Goal: Use online tool/utility: Utilize a website feature to perform a specific function

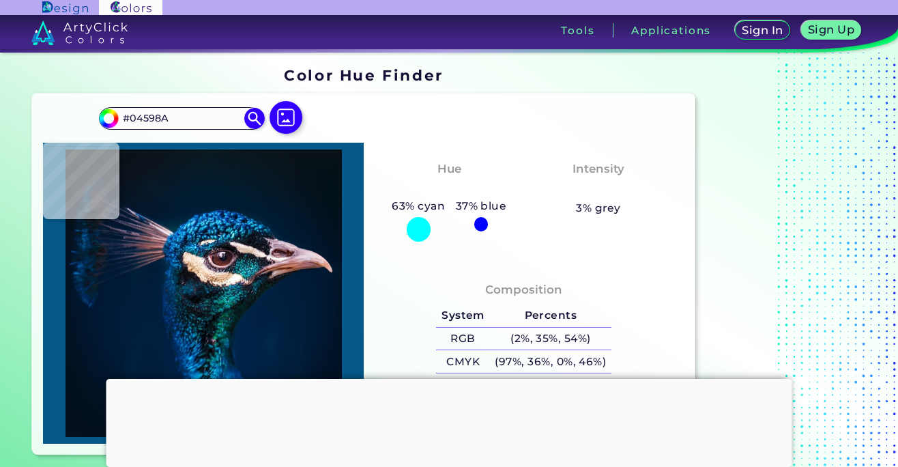
type input "#0b619b"
type input "#0B619B"
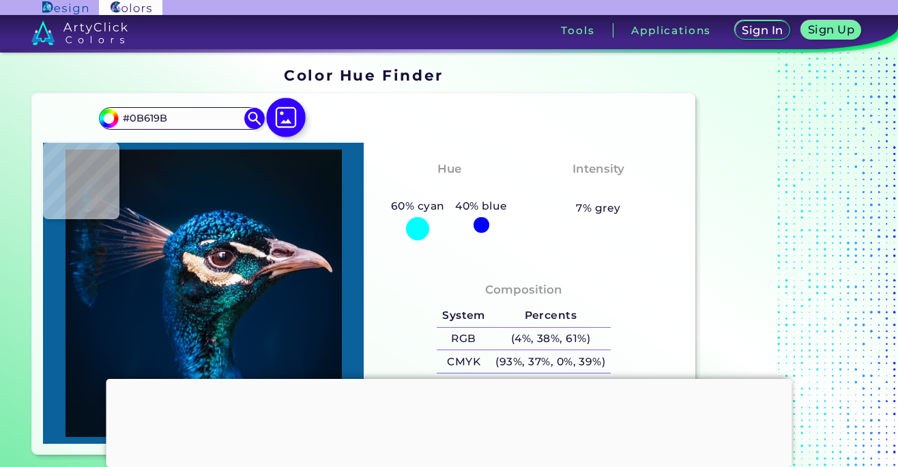
type input "#023590"
type input "#011a2e"
type input "#011A2E"
type input "#09141a"
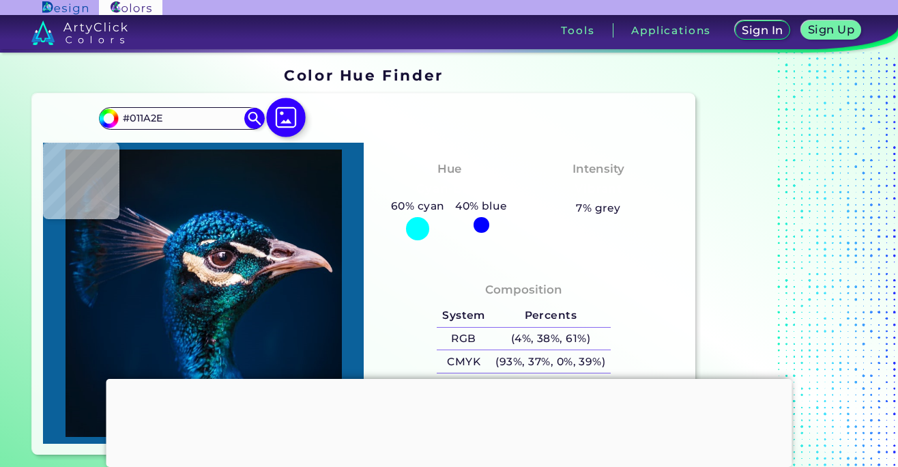
type input "#09141A"
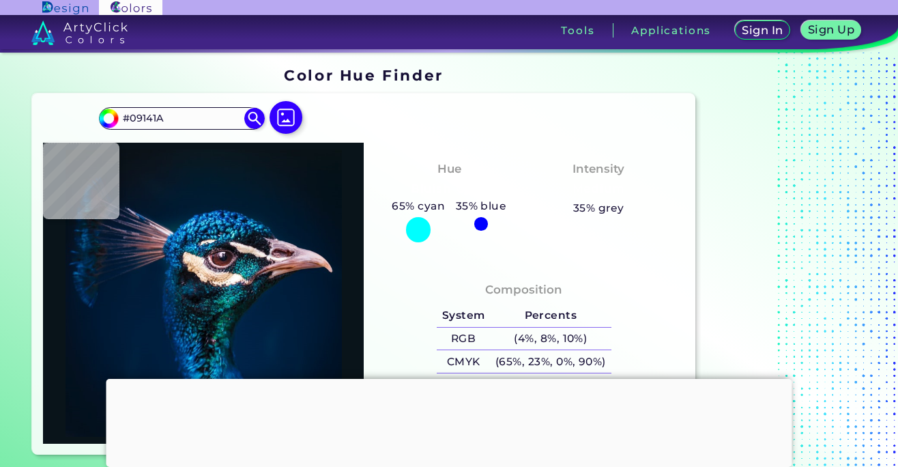
type input "#0b141b"
type input "#0B141B"
type input "#0a151b"
type input "#0A151B"
type input "#0a141b"
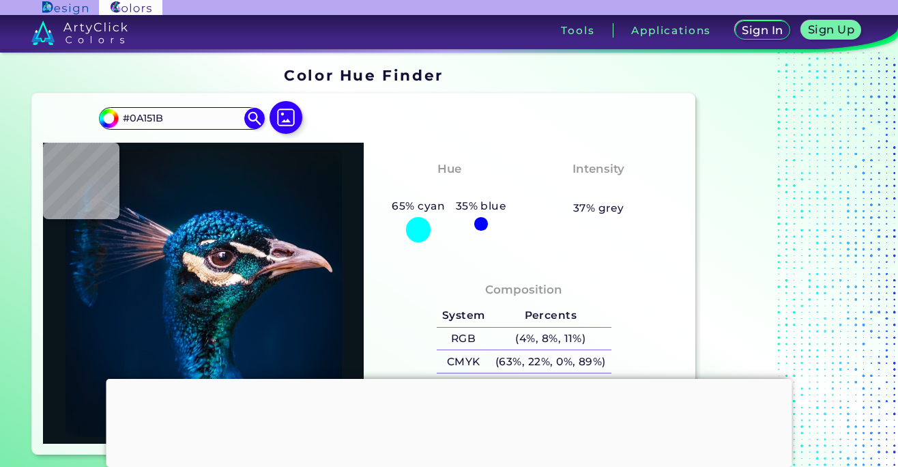
type input "#0A141B"
type input "#0b141b"
type input "#0B141B"
type input "#0a131a"
type input "#0A131A"
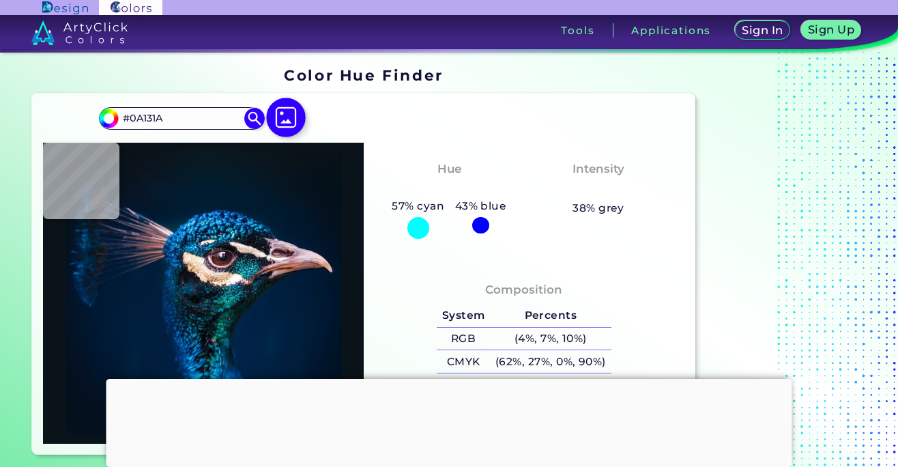
click at [283, 118] on img at bounding box center [286, 118] width 40 height 40
click at [0, 0] on input "file" at bounding box center [0, 0] width 0 height 0
type input "#000000"
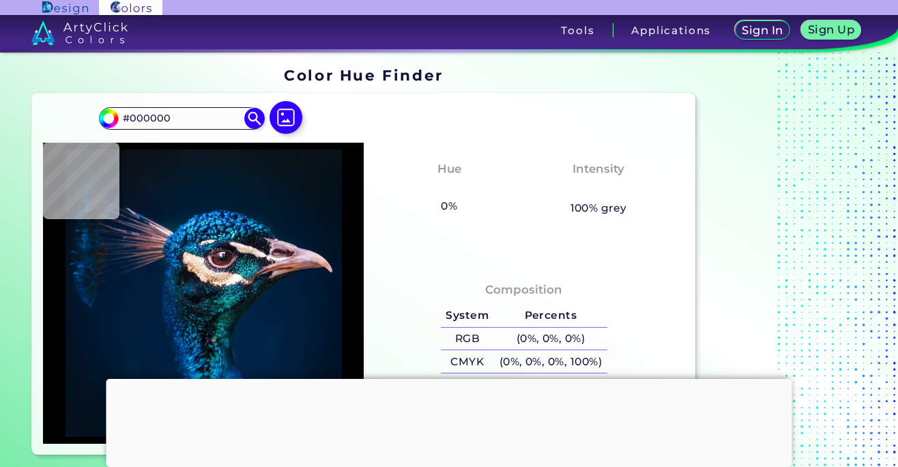
type input "#051218"
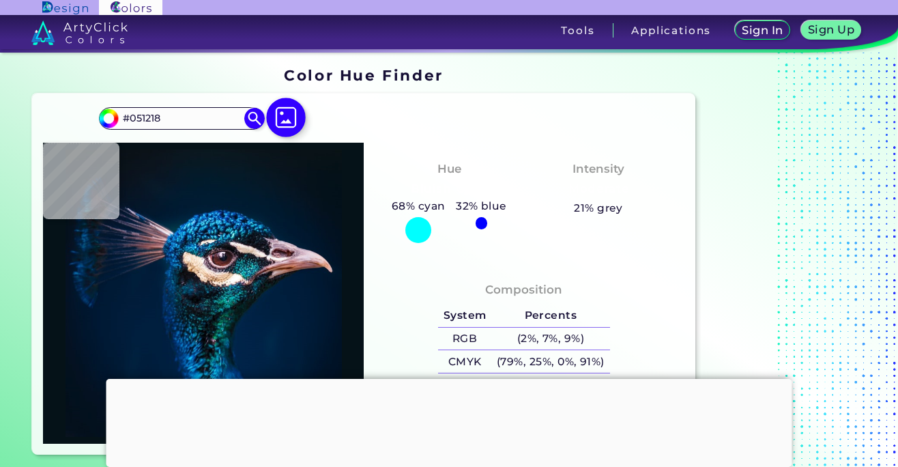
type input "#071218"
type input "#091217"
click at [282, 118] on img at bounding box center [286, 118] width 40 height 40
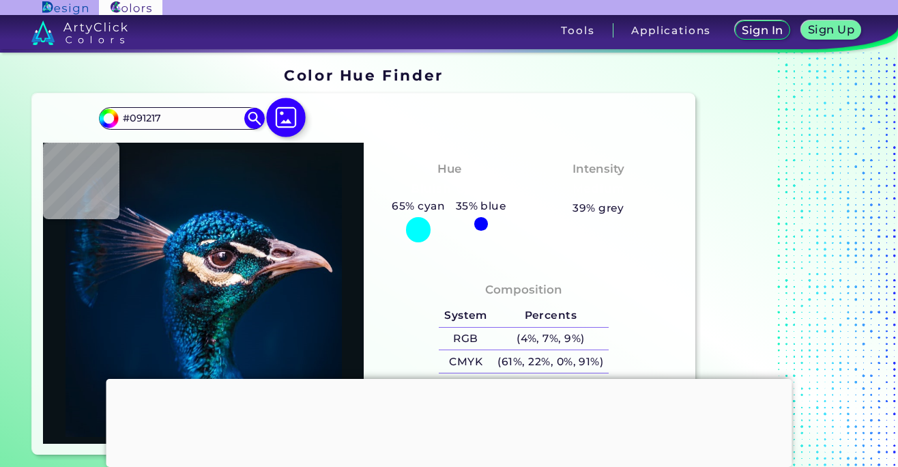
click at [0, 0] on input "file" at bounding box center [0, 0] width 0 height 0
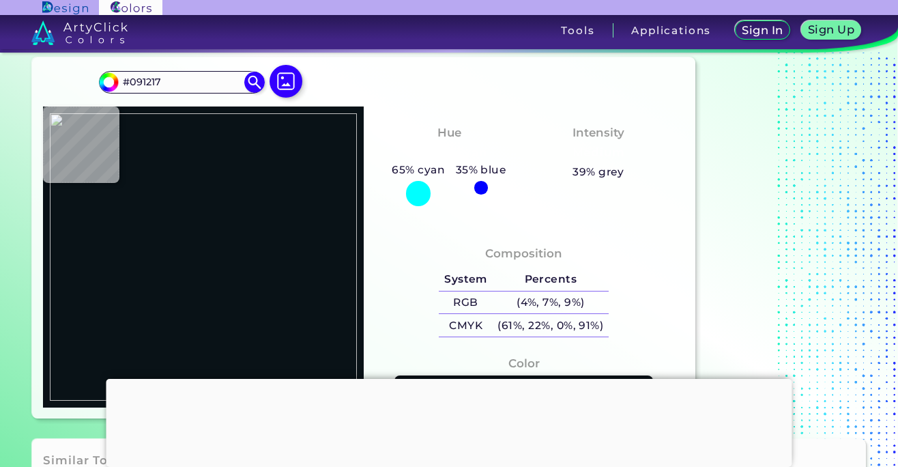
scroll to position [49, 0]
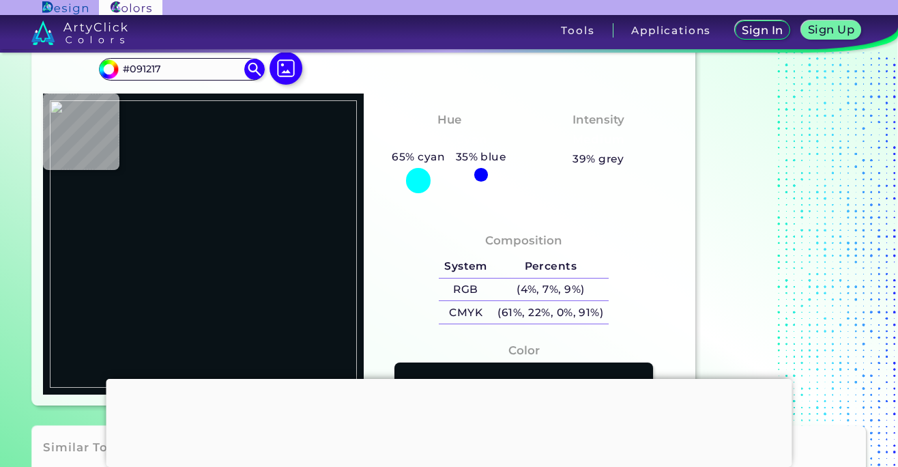
type input "#000000"
type input "#f0f3f3"
type input "#F0F3F3"
type input "#020101"
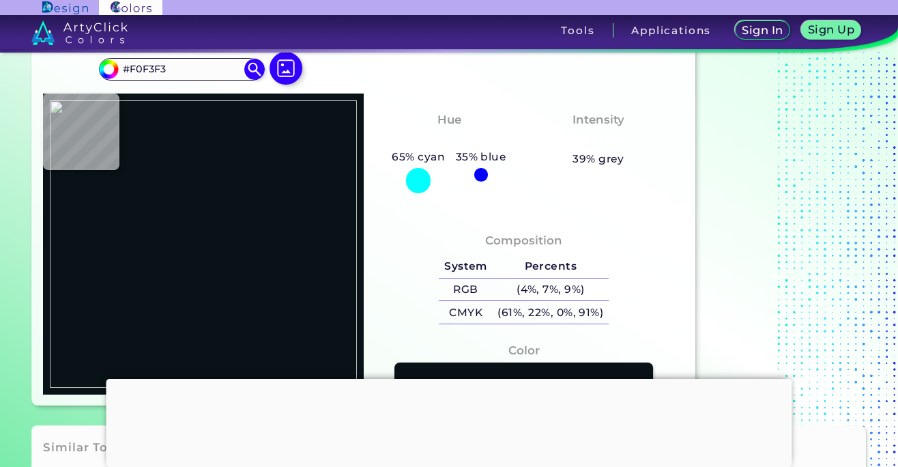
type input "#020101"
type input "#a87255"
type input "#A87255"
type input "#5d3a25"
type input "#5D3A25"
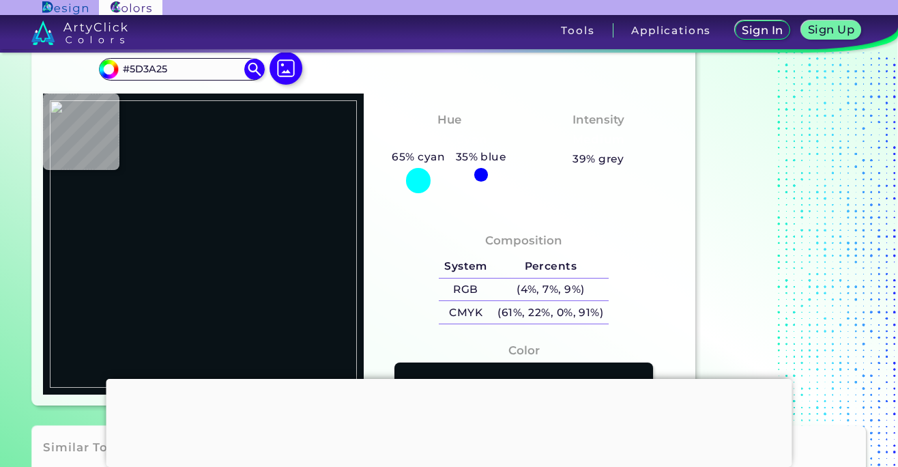
type input "#b39176"
type input "#B39176"
type input "#cbbeaf"
type input "#CBBEAF"
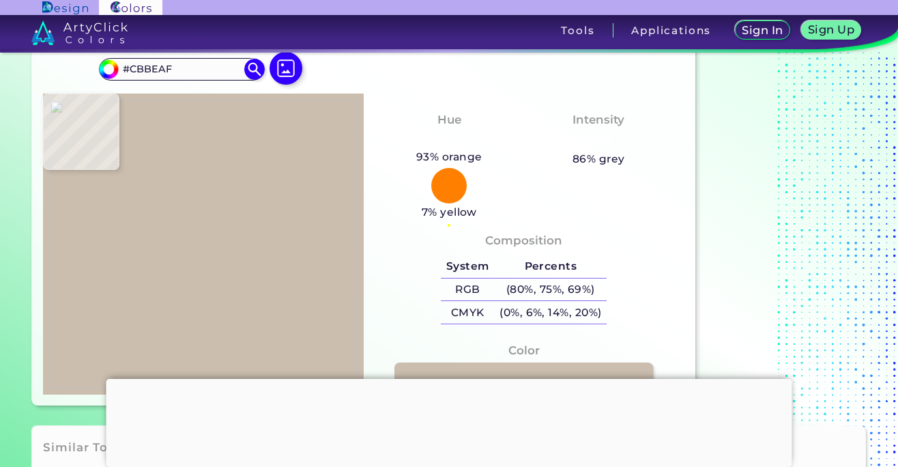
type input "#c6b7a8"
type input "#C6B7A8"
type input "#b5886d"
type input "#B5886D"
type input "#a8755b"
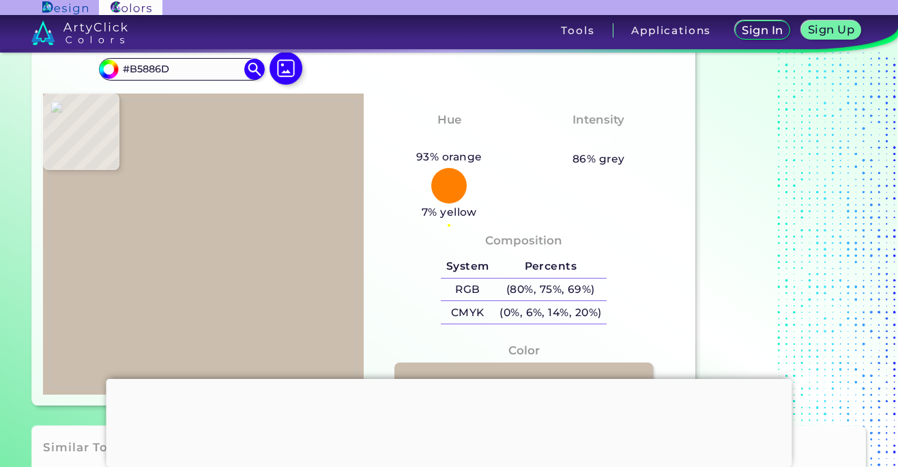
type input "#A8755B"
type input "#9d7055"
type input "#9D7055"
type input "#98674e"
type input "#98674E"
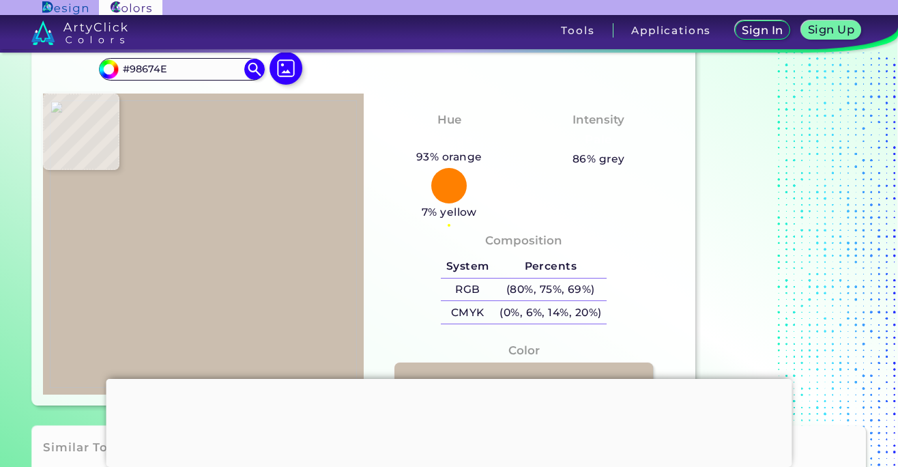
type input "#c1987f"
type input "#C1987F"
type input "#643a2b"
type input "#643A2B"
type input "#855741"
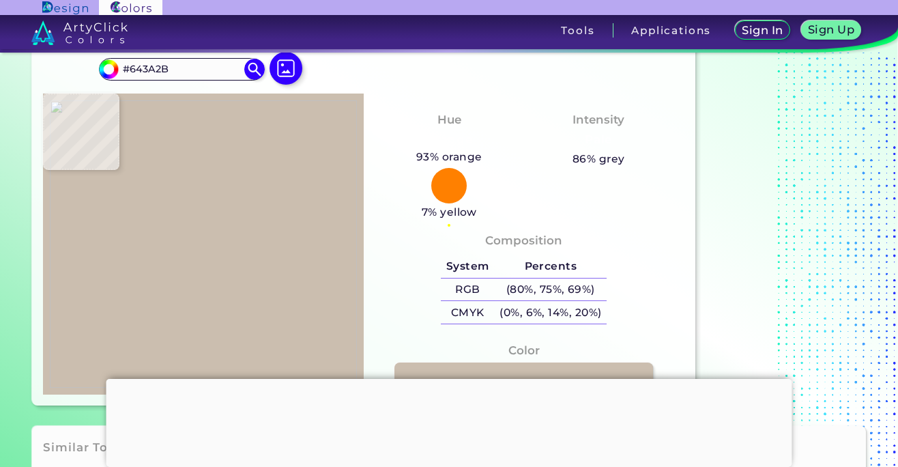
type input "#855741"
type input "#ae8367"
type input "#AE8367"
type input "#ba8e75"
type input "#BA8E75"
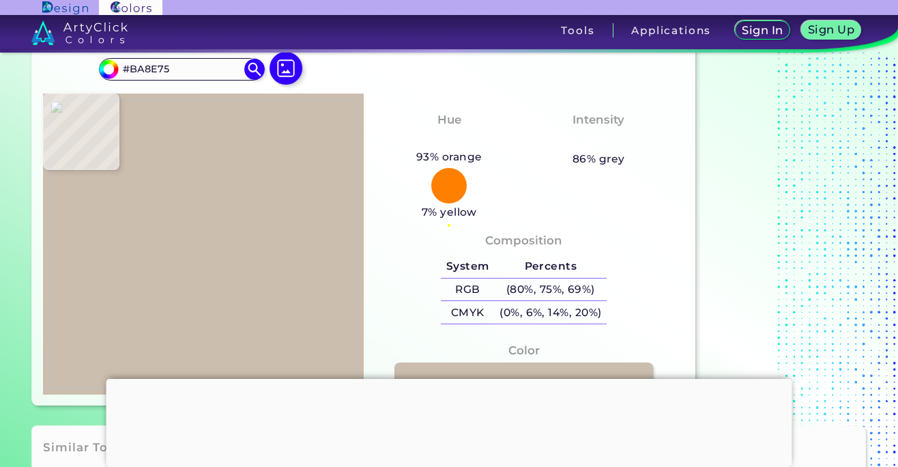
type input "#96725d"
type input "#96725D"
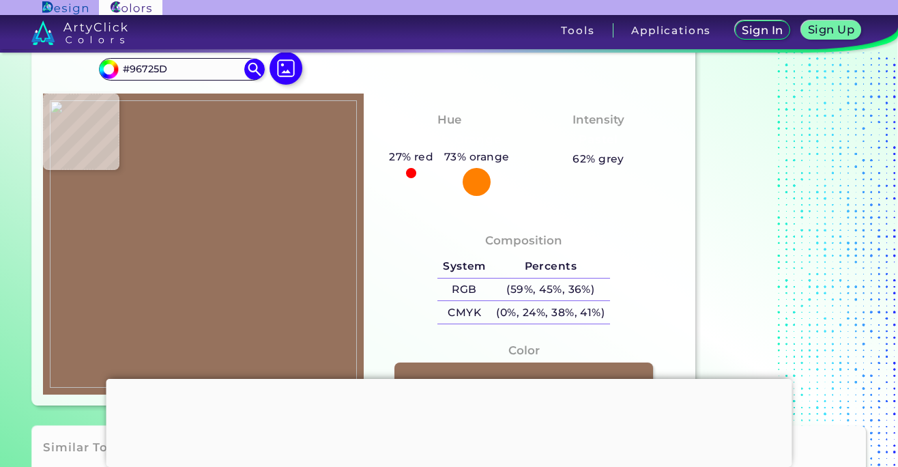
type input "#684731"
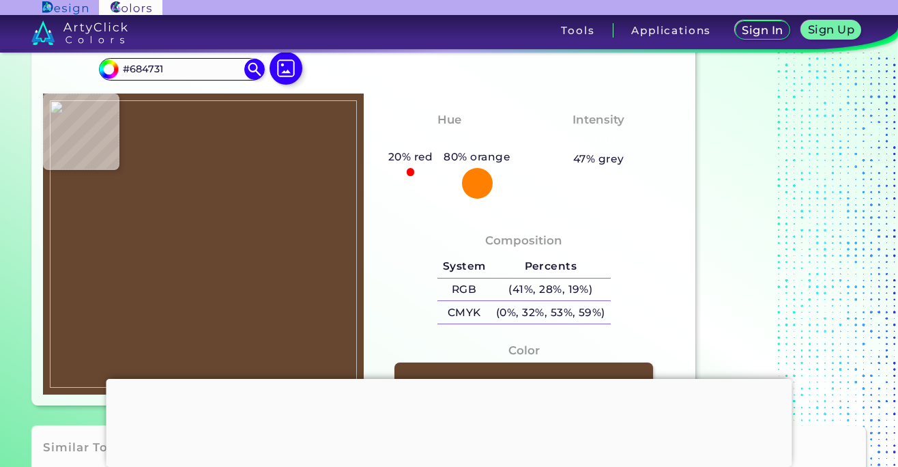
type input "#7f5941"
type input "#7F5941"
type input "#805a46"
type input "#805A46"
type input "#93684e"
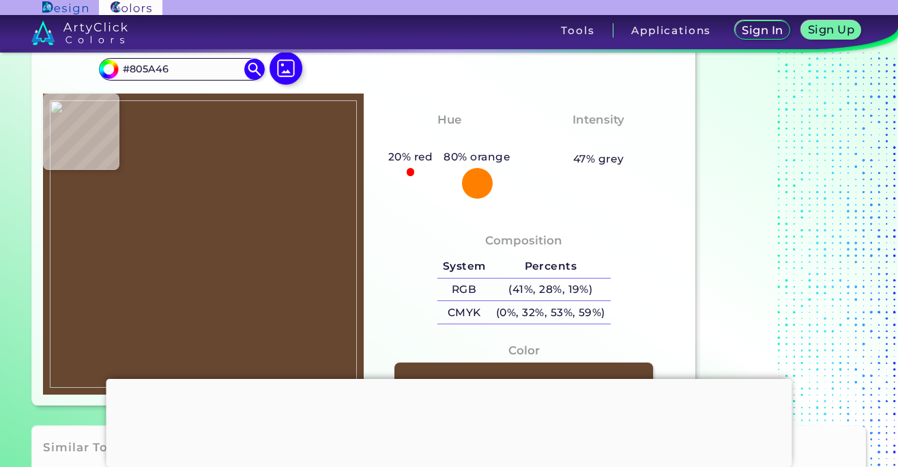
type input "#93684E"
type input "#966b50"
type input "#966B50"
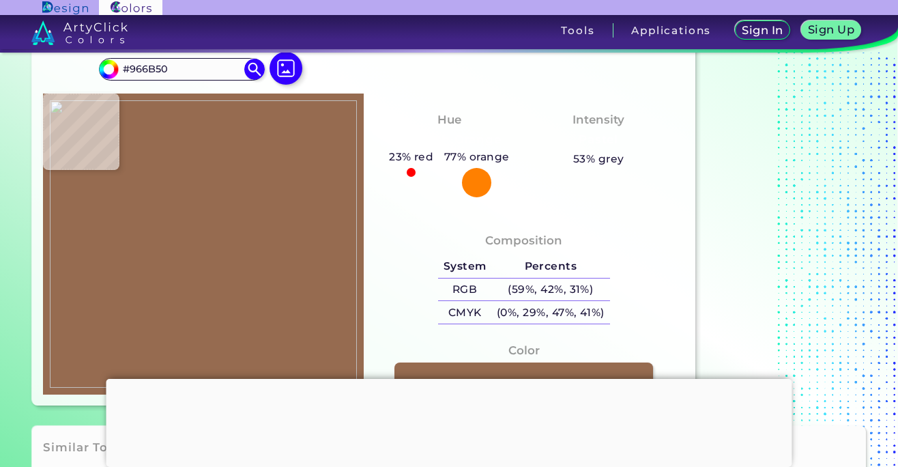
type input "#aa7d5c"
type input "#AA7D5C"
type input "#a27555"
type input "#A27555"
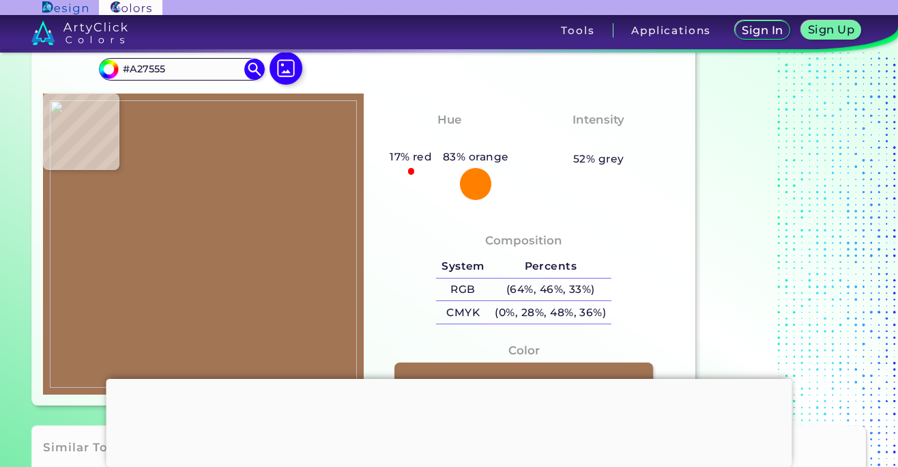
type input "#bd8f70"
type input "#BD8F70"
type input "#b18262"
type input "#B18262"
type input "#cc9c80"
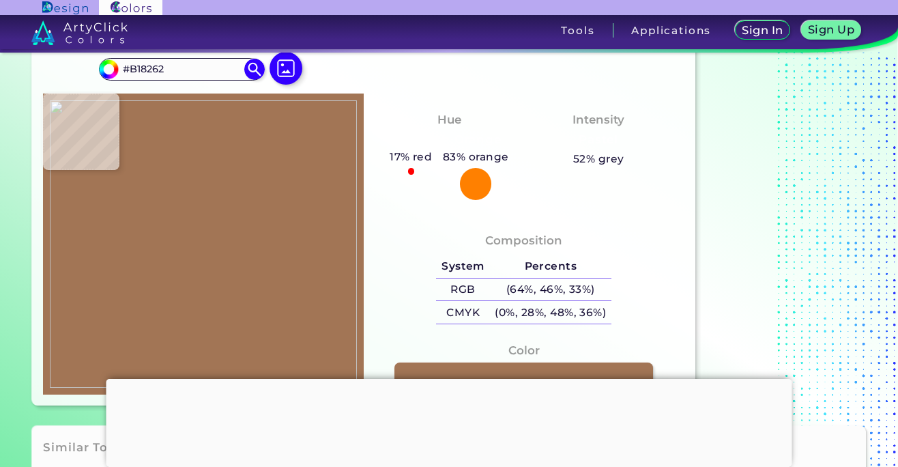
type input "#CC9C80"
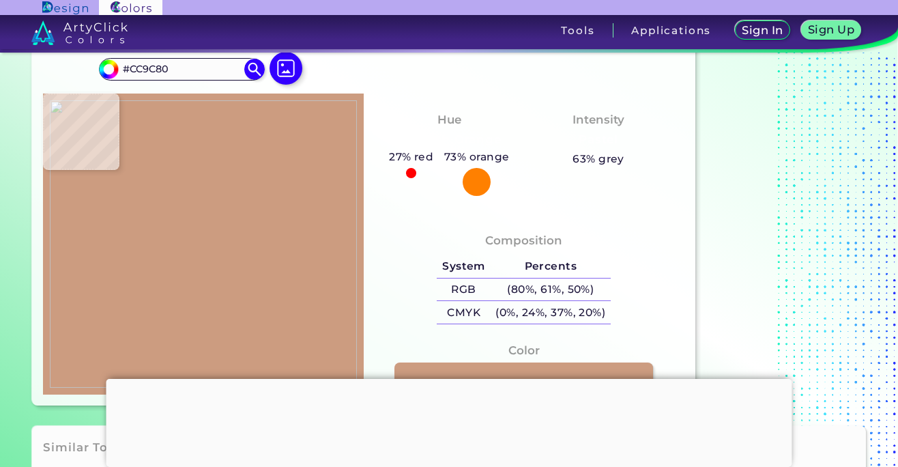
type input "#d2a488"
type input "#D2A488"
type input "#c6a081"
type input "#C6A081"
type input "#b38b6f"
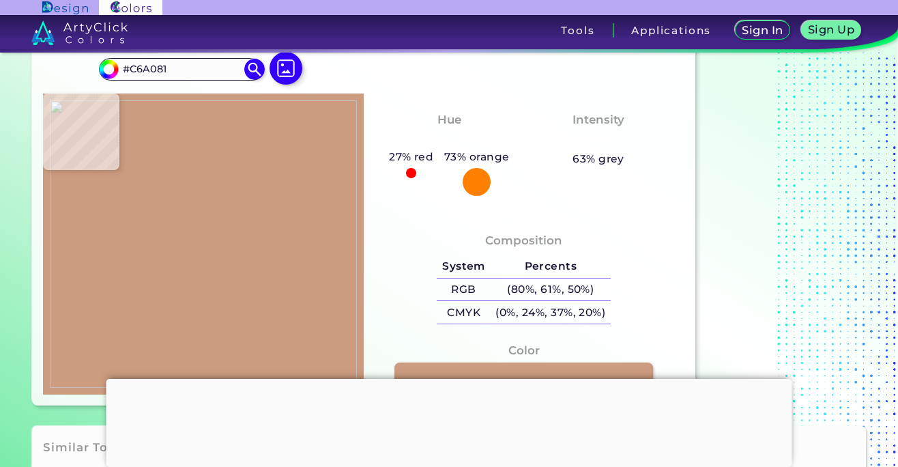
type input "#B38B6F"
type input "#9b7155"
type input "#9B7155"
type input "#be9275"
type input "#BE9275"
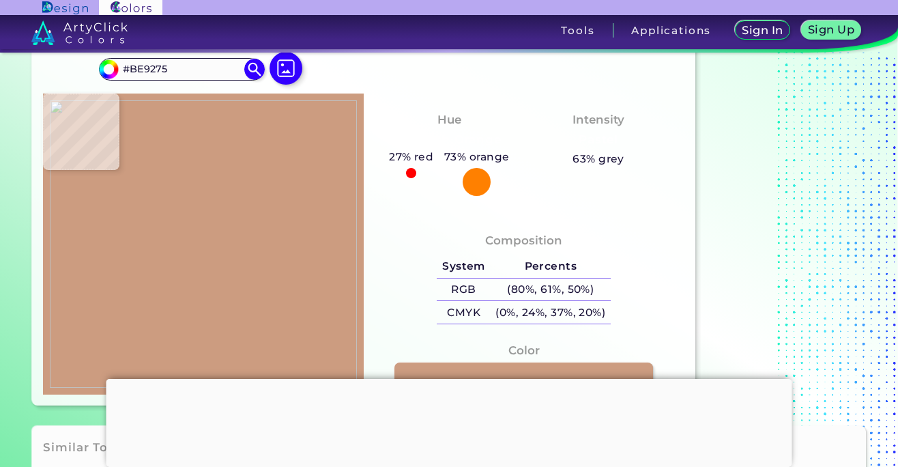
type input "#9e7358"
type input "#9E7358"
type input "#a47a60"
type input "#A47A60"
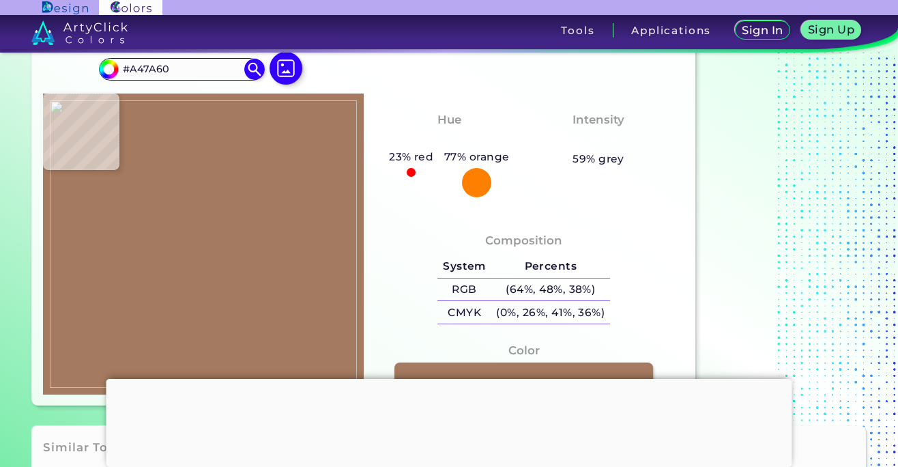
type input "#8a6048"
type input "#8A6048"
type input "#a98067"
type input "#A98067"
type input "#8d654b"
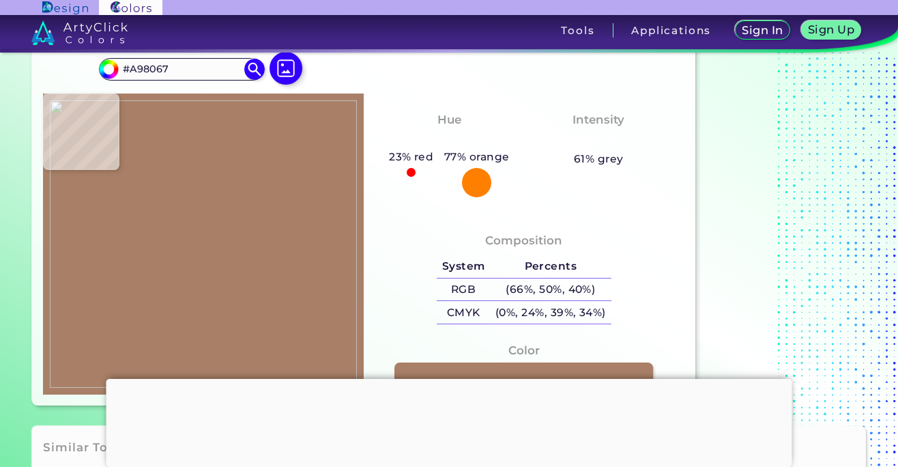
type input "#8D654B"
type input "#b48c72"
type input "#B48C72"
type input "#976d55"
type input "#976D55"
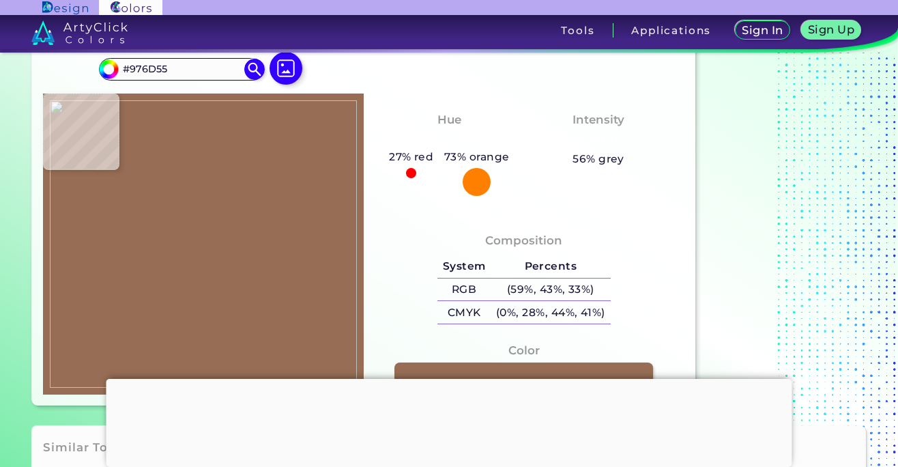
type input "#8d6049"
type input "#8D6049"
type input "#9c6d58"
type input "#9C6D58"
type input "#8e5e47"
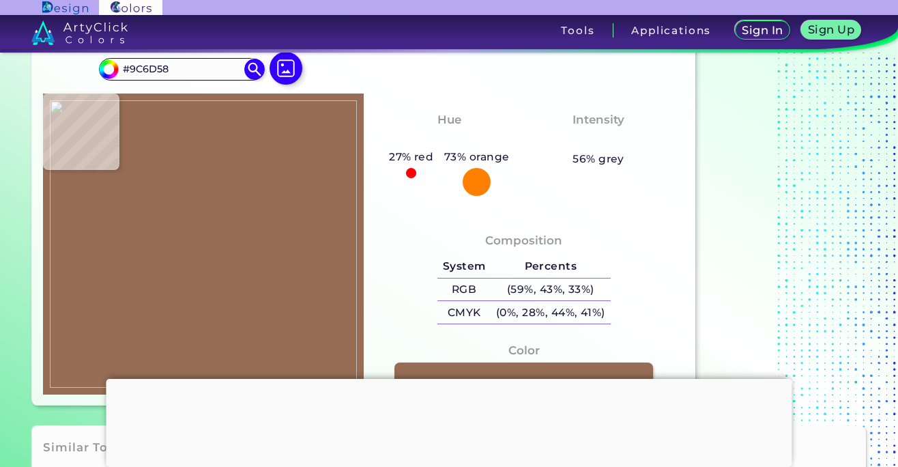
type input "#8E5E47"
type input "#996b53"
type input "#996B53"
type input "#93684e"
type input "#93684E"
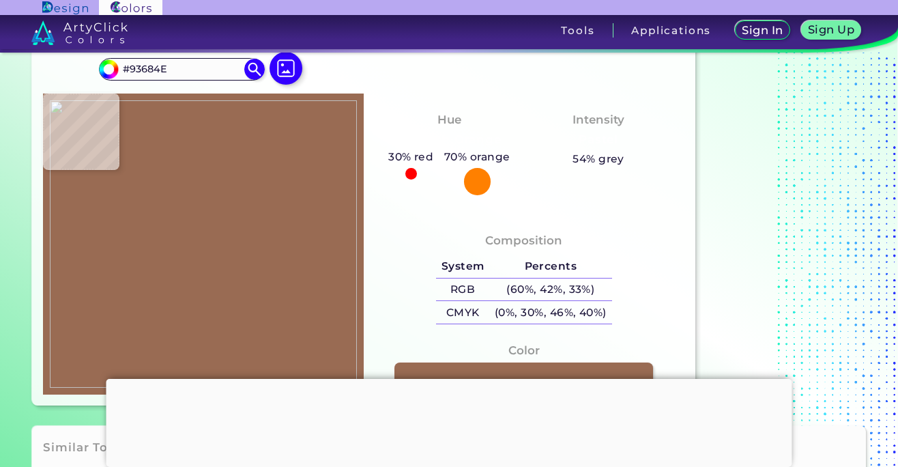
type input "#8d6247"
type input "#8D6247"
type input "#8e6047"
type input "#8E6047"
type input "#8f6349"
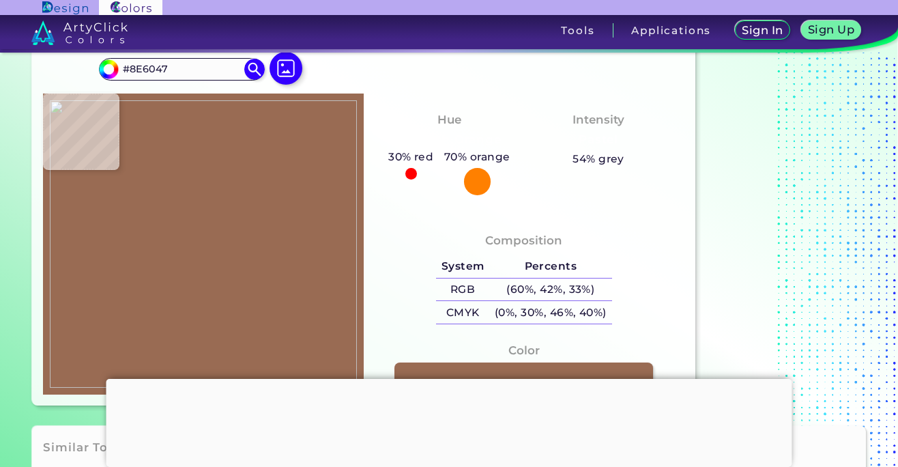
type input "#8F6349"
type input "#92654c"
type input "#92654C"
type input "#93674a"
type input "#93674A"
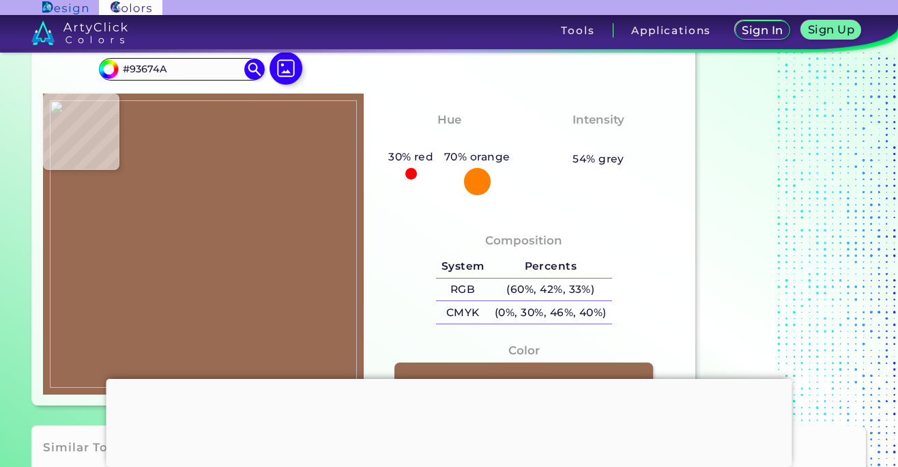
type input "#906447"
type input "#996c50"
type input "#996C50"
type input "#96664c"
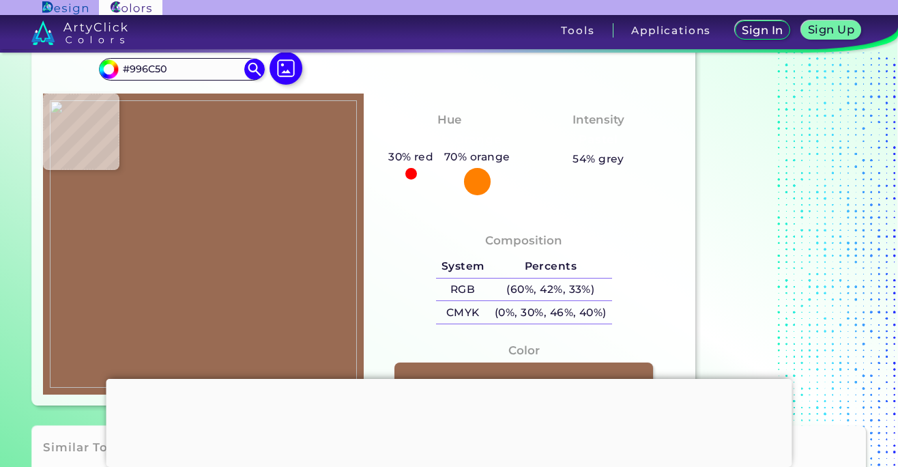
type input "#96664C"
type input "#9f7056"
type input "#9F7056"
type input "#9b6c52"
type input "#9B6C52"
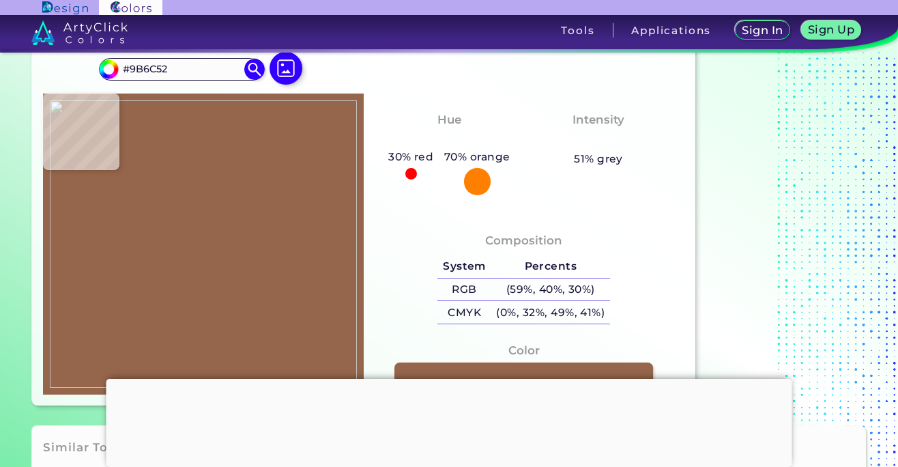
type input "#9d6d53"
type input "#9D6D53"
type input "#a8785c"
type input "#A8785C"
type input "#a6765c"
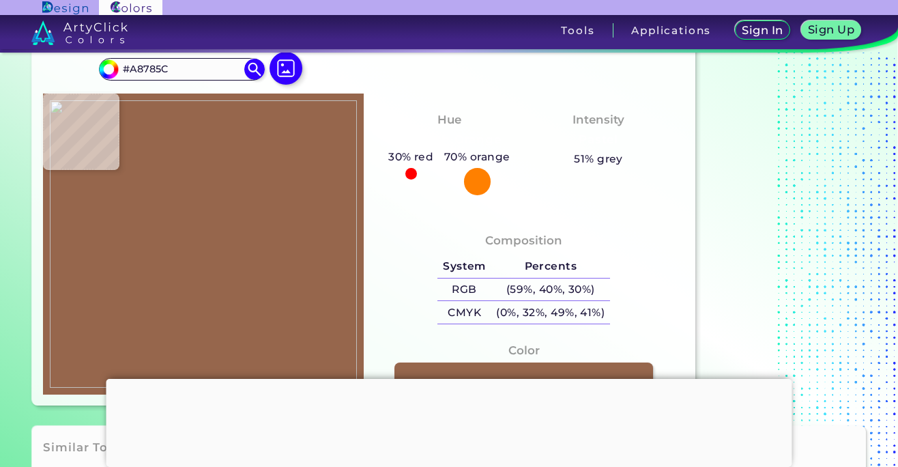
type input "#A6765C"
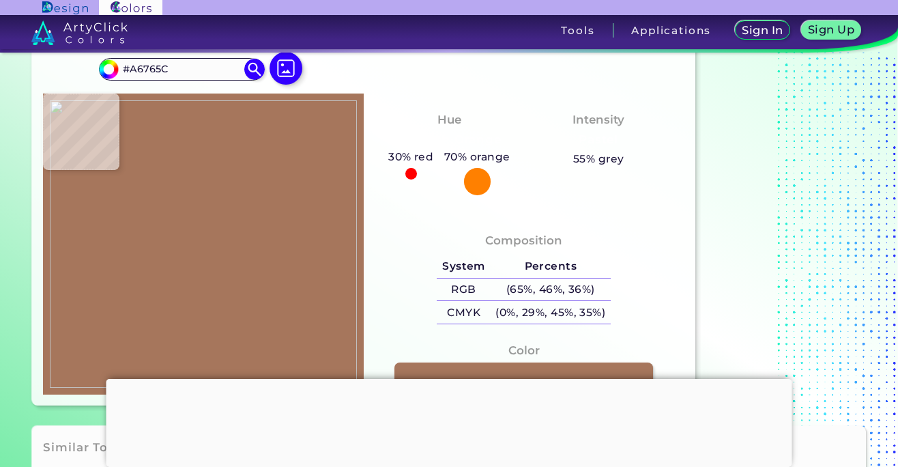
type input "#b48569"
type input "#B48569"
type input "#b08165"
type input "#B08165"
type input "#c8997d"
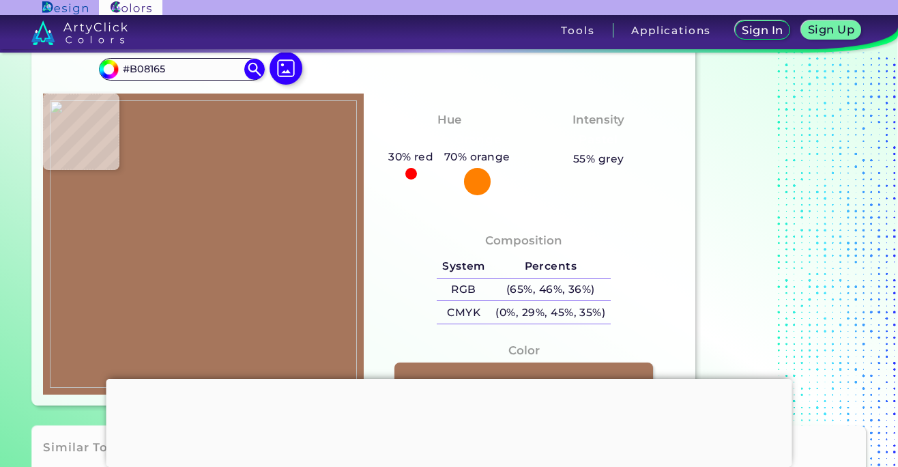
type input "#C8997D"
type input "#ba8b6f"
type input "#BA8B6F"
type input "#af8065"
type input "#AF8065"
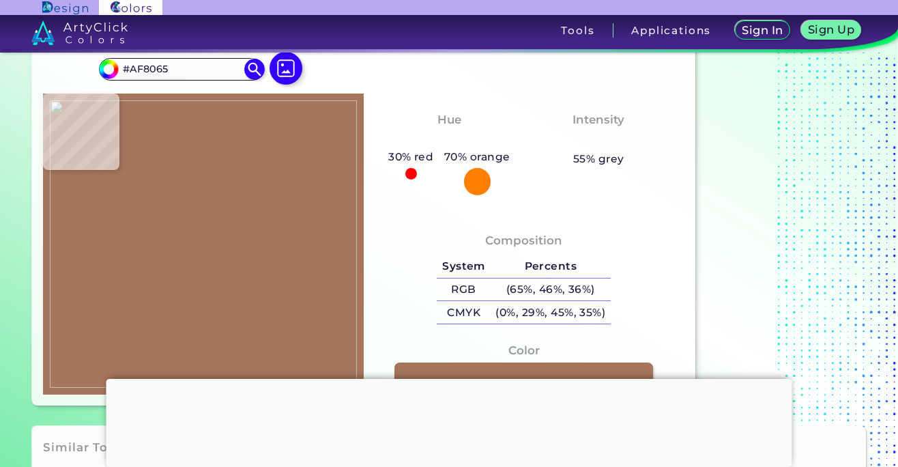
type input "#d0a186"
type input "#D0A186"
type input "#c29277"
type input "#C29277"
type input "#d6a68c"
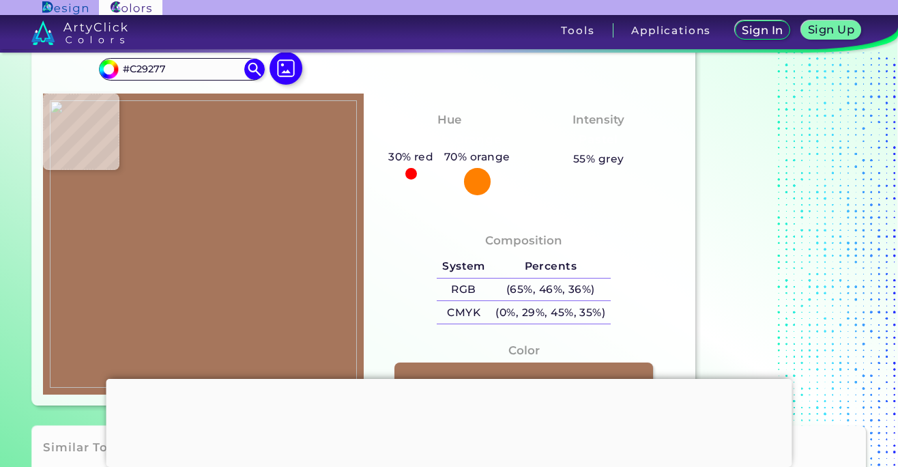
type input "#D6A68C"
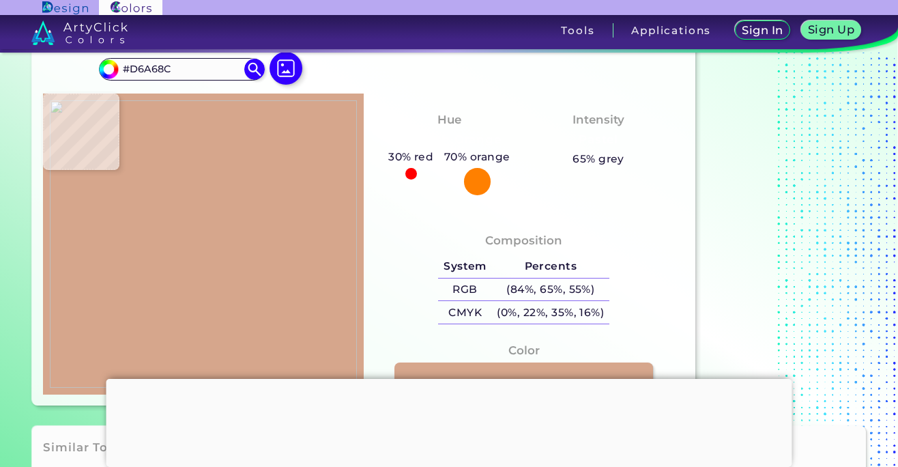
type input "#d4a389"
type input "#D4A389"
type input "#e0b298"
type input "#E0B298"
type input "#d6a58c"
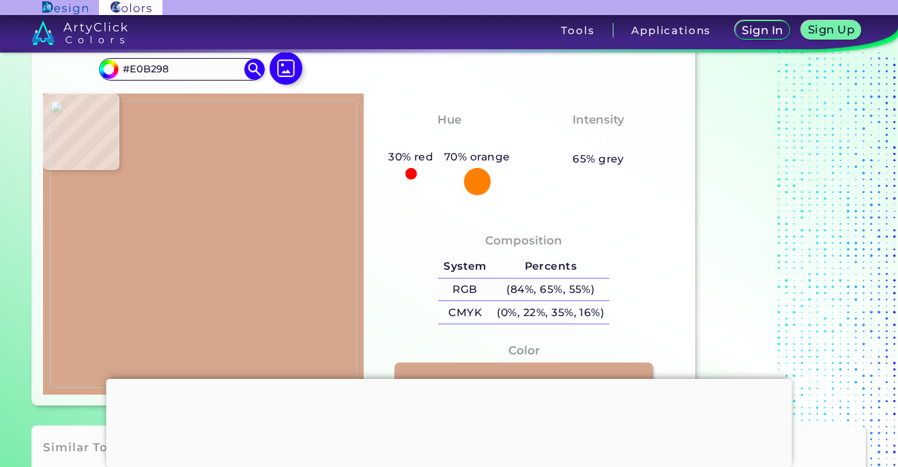
type input "#D6A58C"
type input "#d2a487"
type input "#D2A487"
type input "#d7a88c"
type input "#D7A88C"
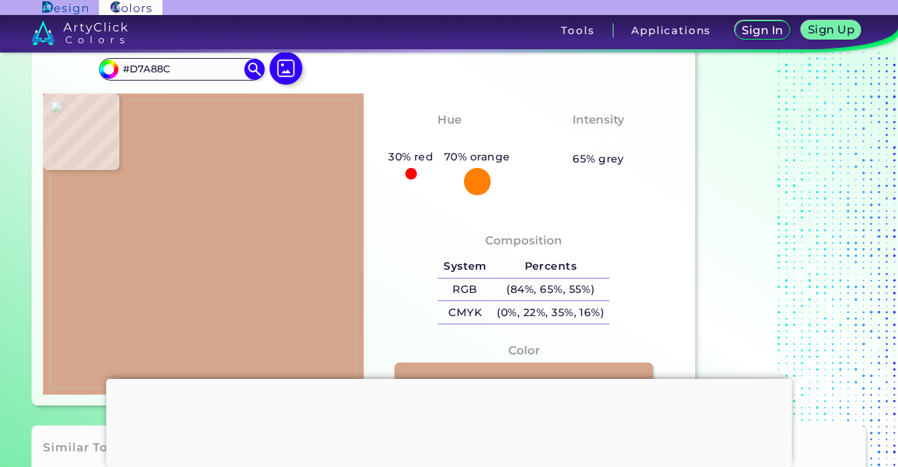
type input "#c09273"
type input "#C09273"
type input "#ca9b7e"
type input "#CA9B7E"
type input "#bd8b70"
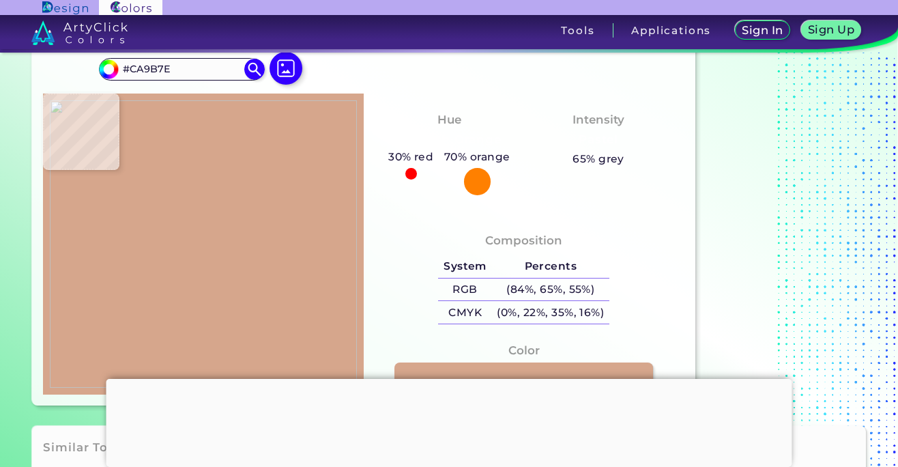
type input "#BD8B70"
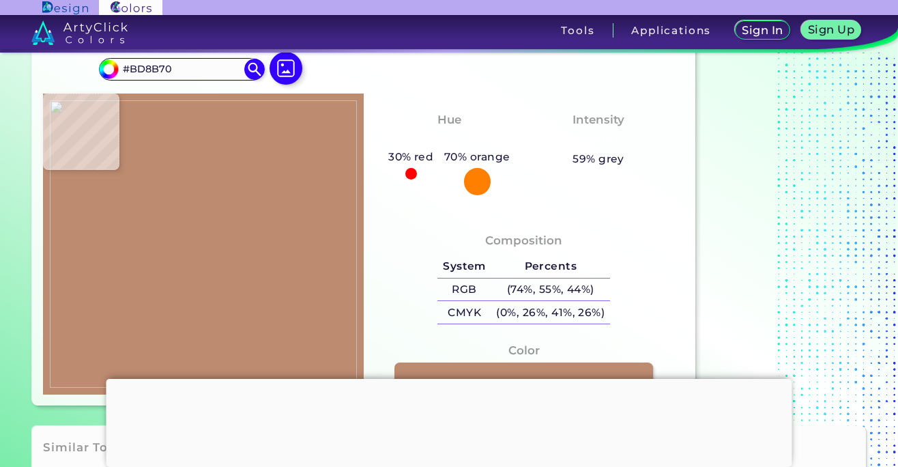
type input "#c19275"
type input "#C19275"
type input "#c19175"
type input "#C19175"
type input "#cb9c80"
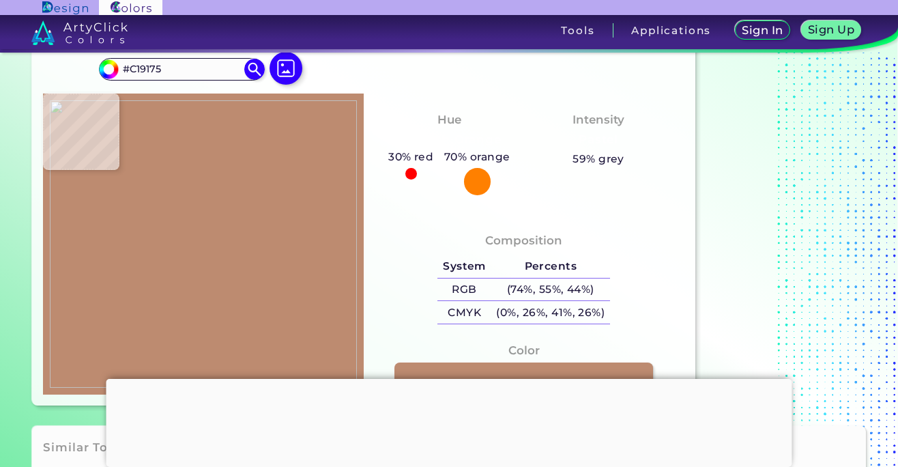
type input "#CB9C80"
type input "#d2a287"
type input "#D2A287"
type input "#daab8f"
type input "#DAAB8F"
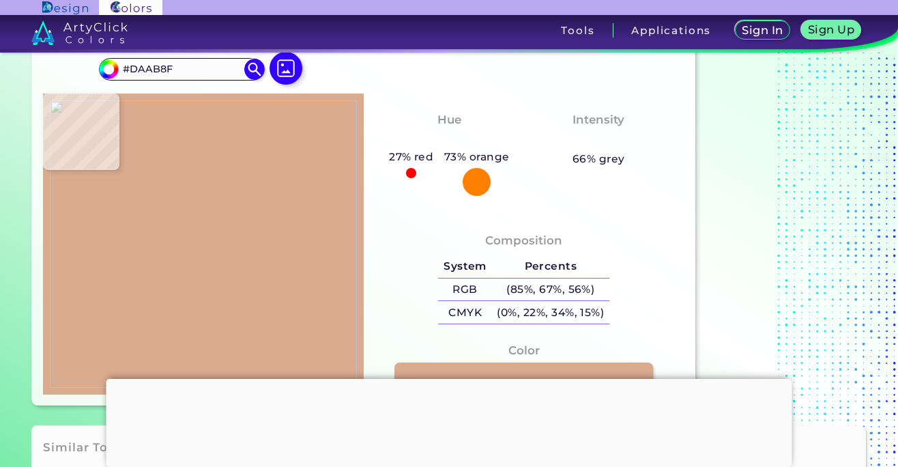
type input "#ddad92"
type input "#DDAD92"
type input "#d3a489"
type input "#D3A489"
type input "#cb9d83"
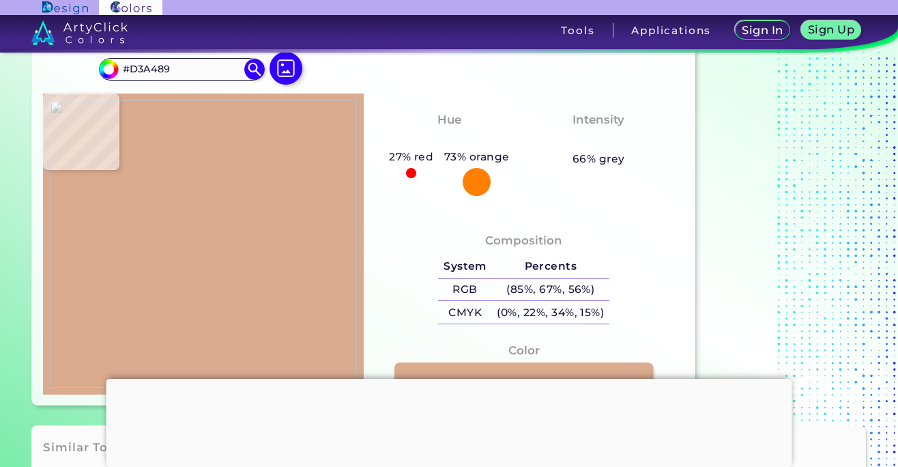
type input "#CB9D83"
type input "#c8967b"
type input "#C8967B"
type input "#b7876c"
type input "#B7876C"
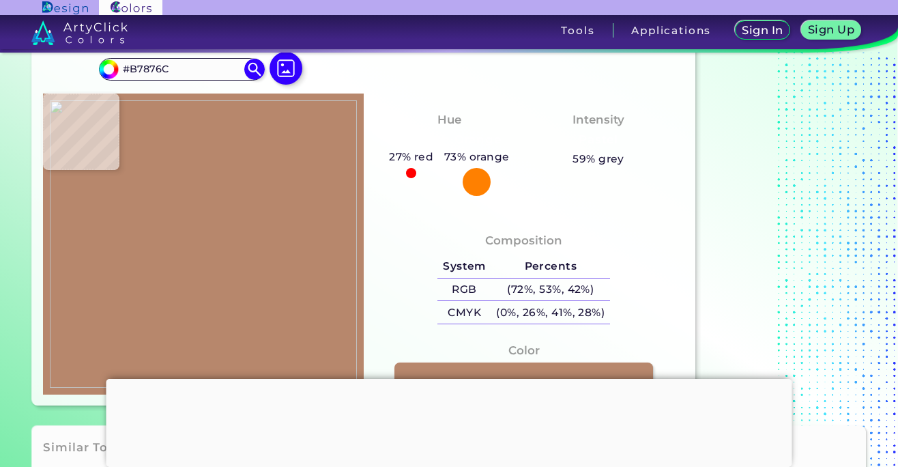
type input "#ae7e62"
type input "#AE7E62"
type input "#a47658"
type input "#A47658"
type input "#9a6b50"
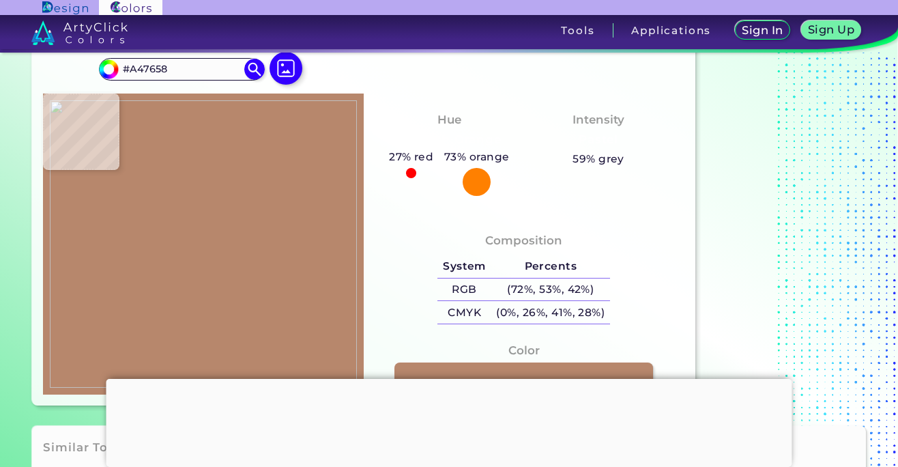
type input "#9A6B50"
